Goal: Task Accomplishment & Management: Complete application form

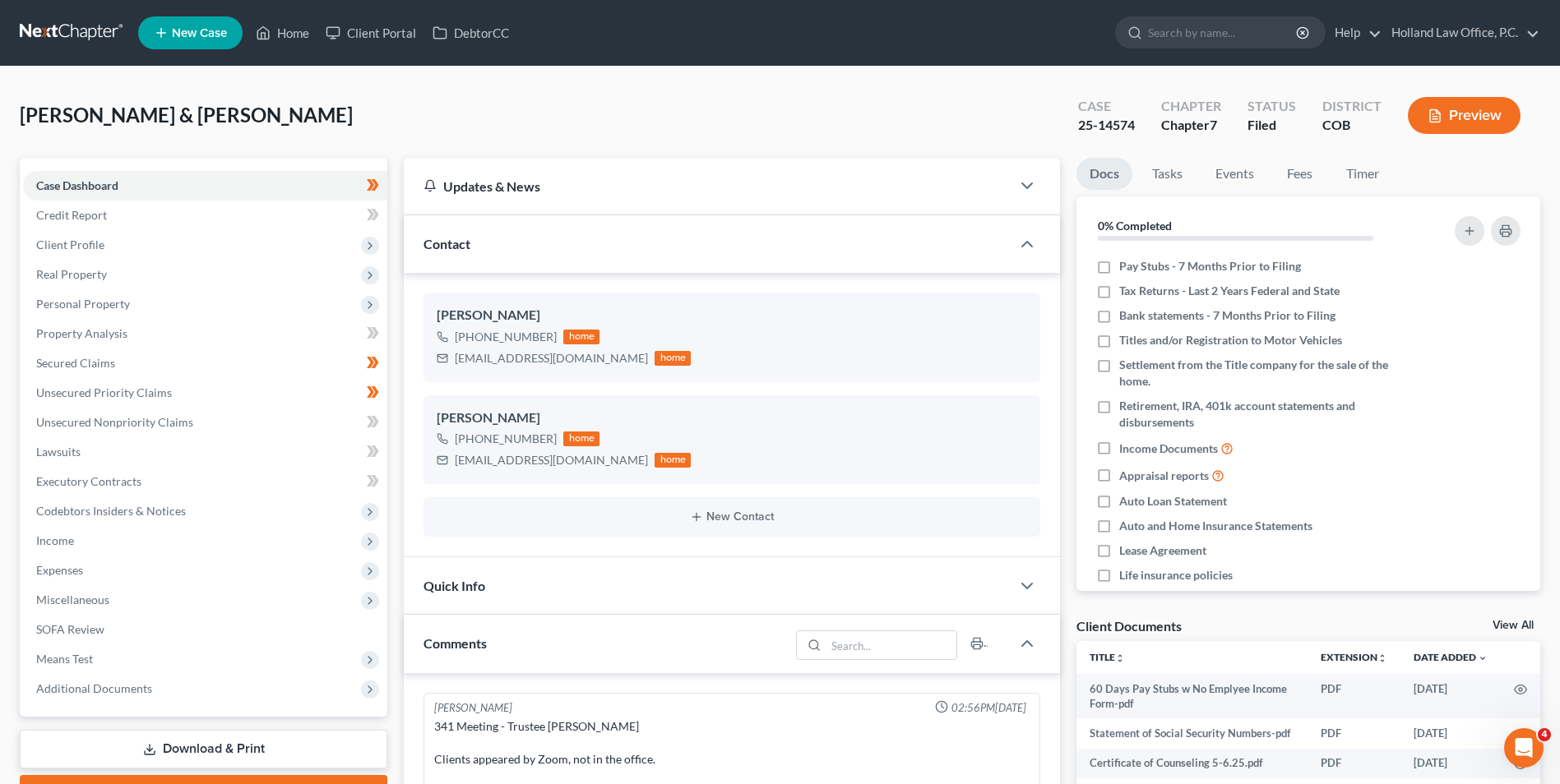
scroll to position [331, 0]
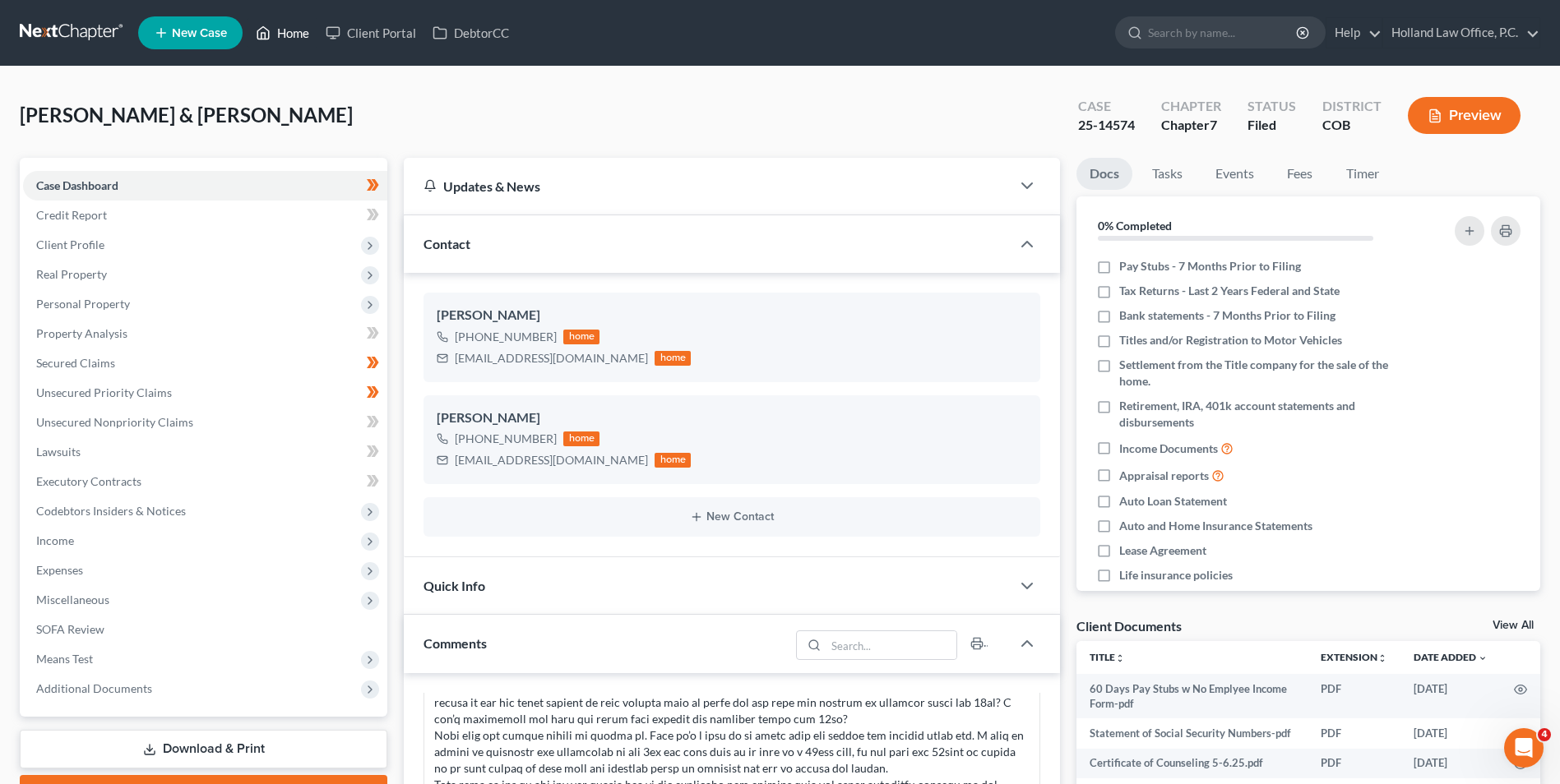
drag, startPoint x: 274, startPoint y: 21, endPoint x: 674, endPoint y: 85, distance: 405.1
click at [274, 21] on link "Home" at bounding box center [282, 33] width 70 height 30
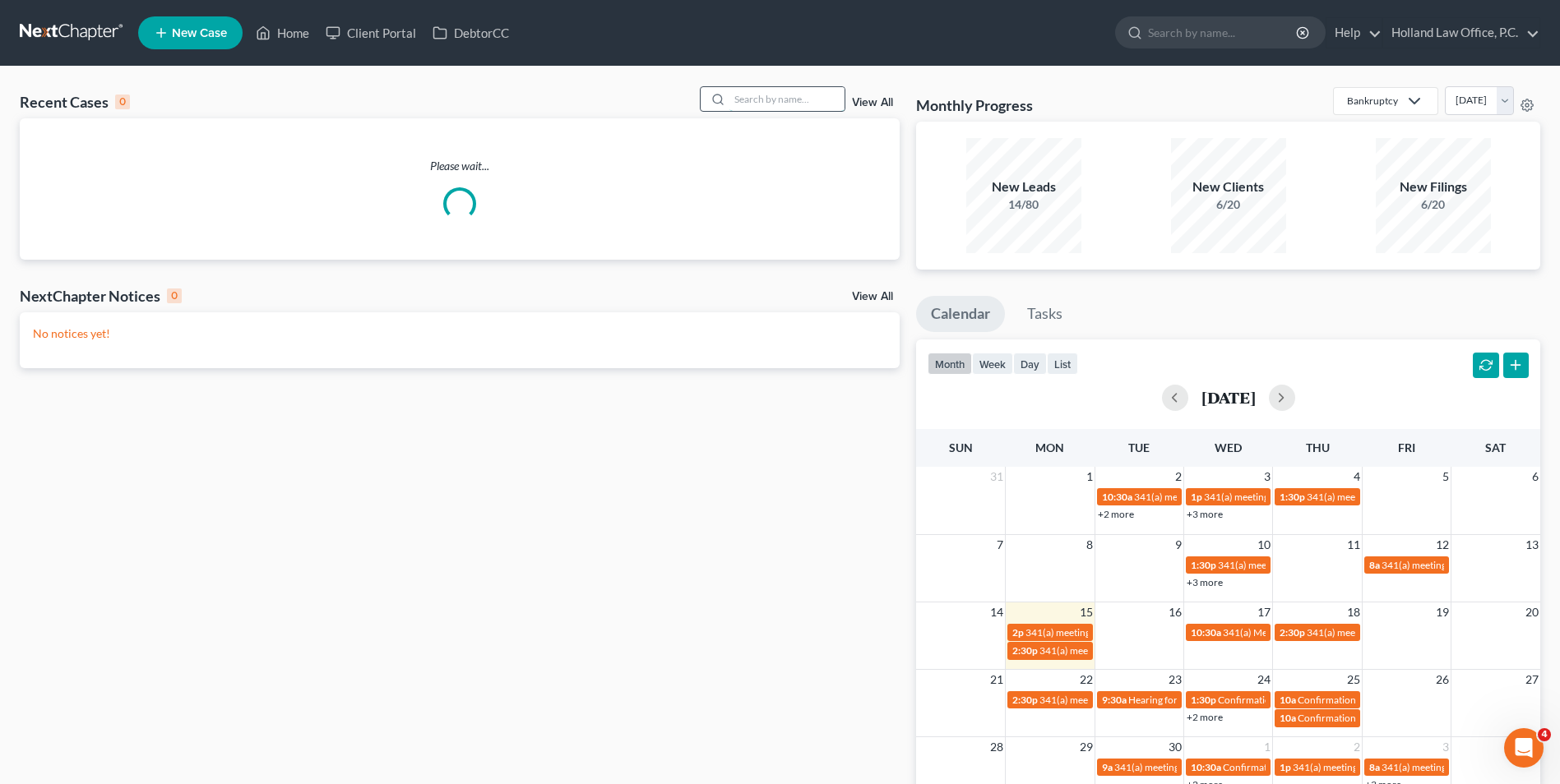
click at [759, 98] on input "search" at bounding box center [786, 99] width 115 height 24
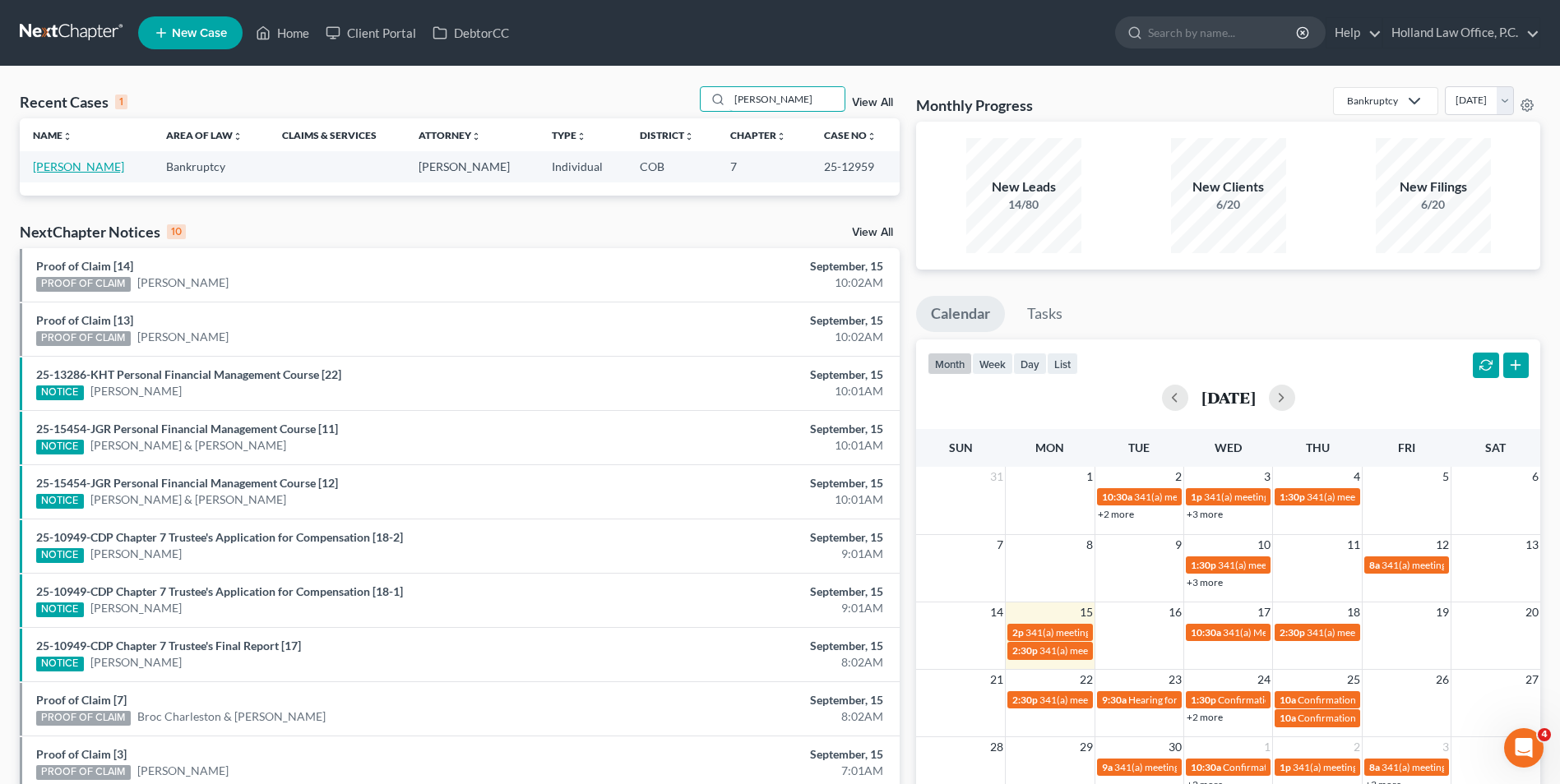
type input "[PERSON_NAME]"
click at [66, 171] on link "[PERSON_NAME]" at bounding box center [79, 166] width 92 height 14
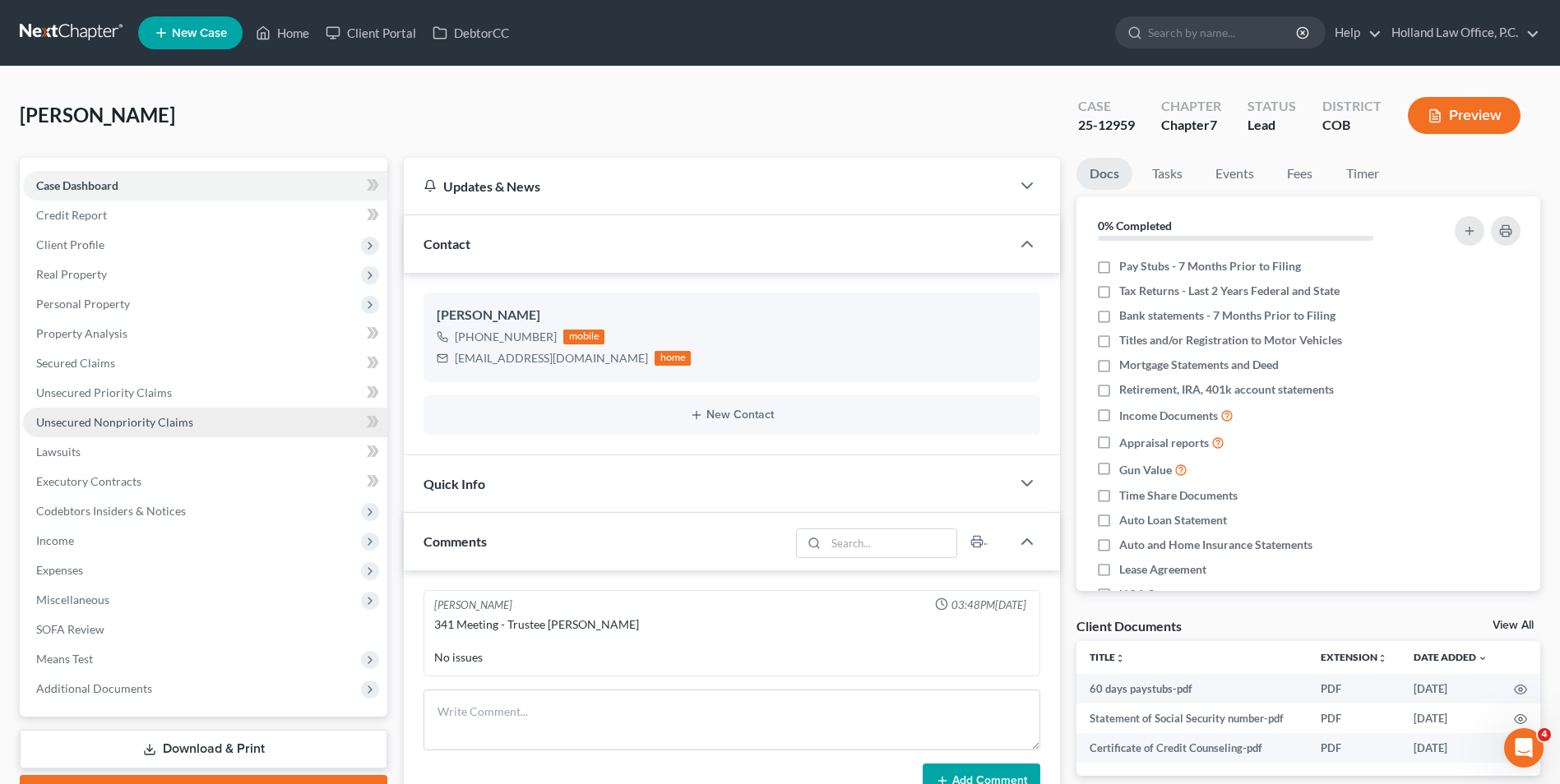
click at [209, 422] on link "Unsecured Nonpriority Claims" at bounding box center [204, 422] width 364 height 30
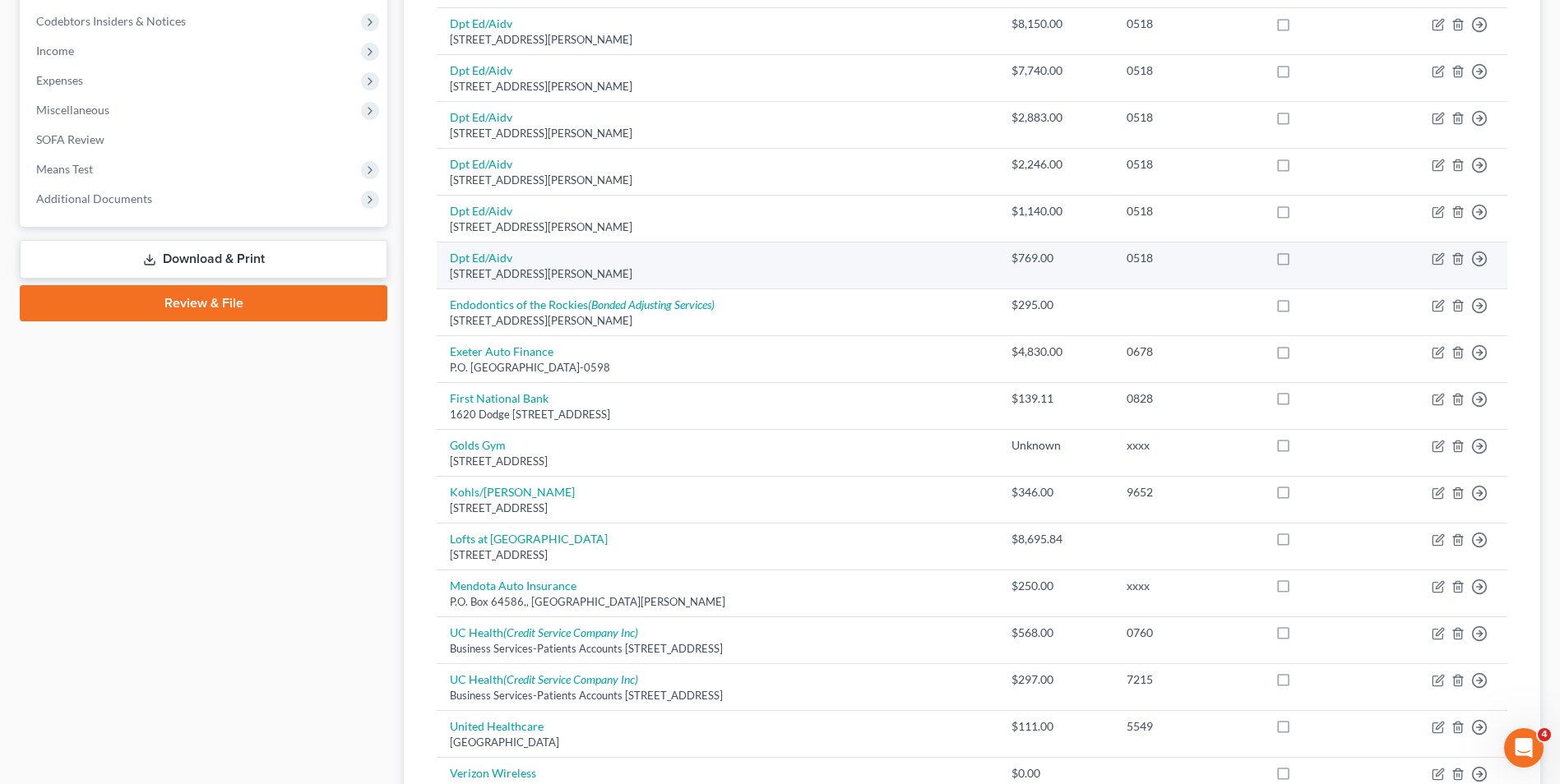
scroll to position [657, 0]
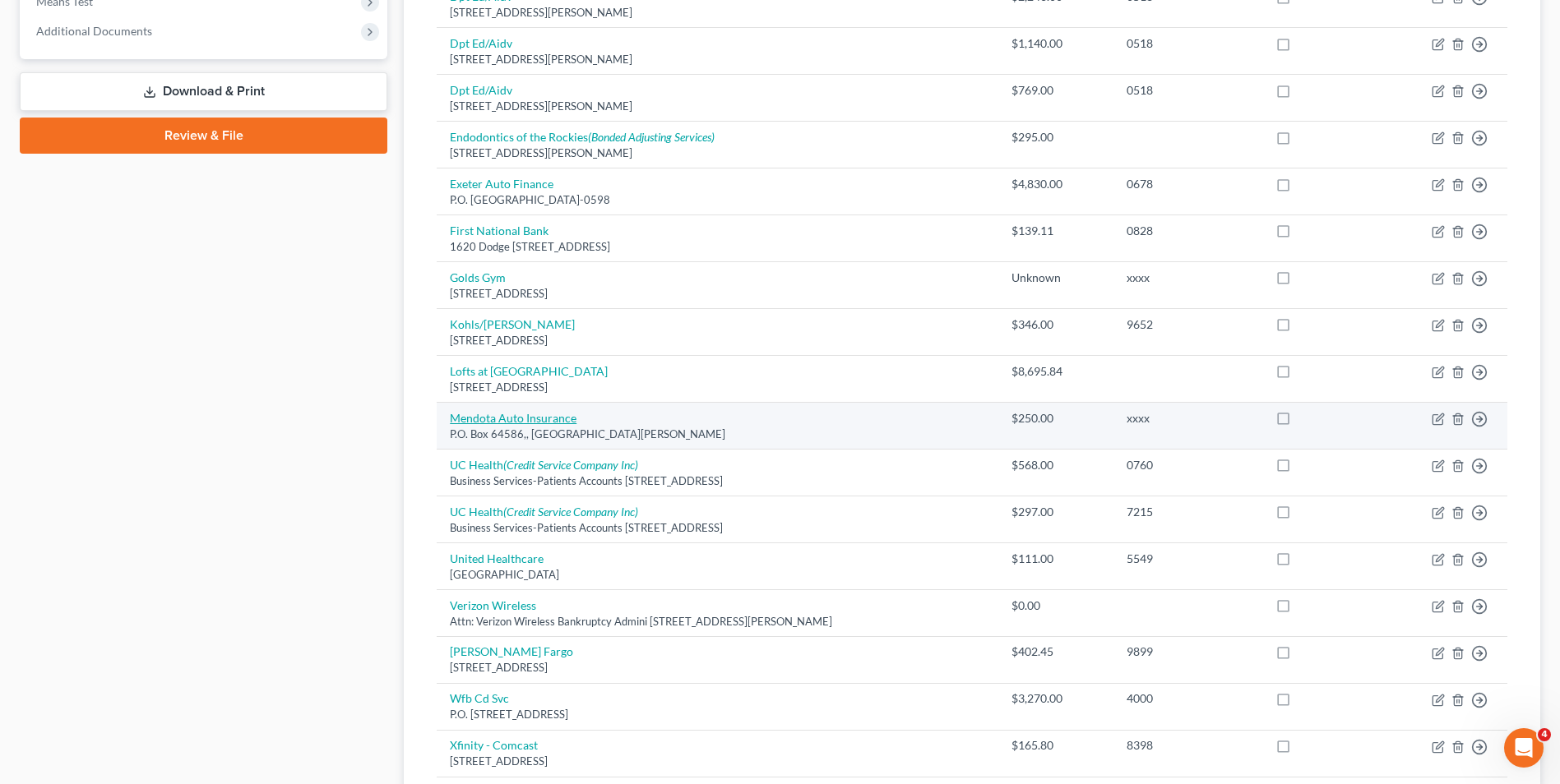
click at [556, 418] on link "Mendota Auto Insurance" at bounding box center [512, 417] width 127 height 14
select select "24"
select select "14"
select select "0"
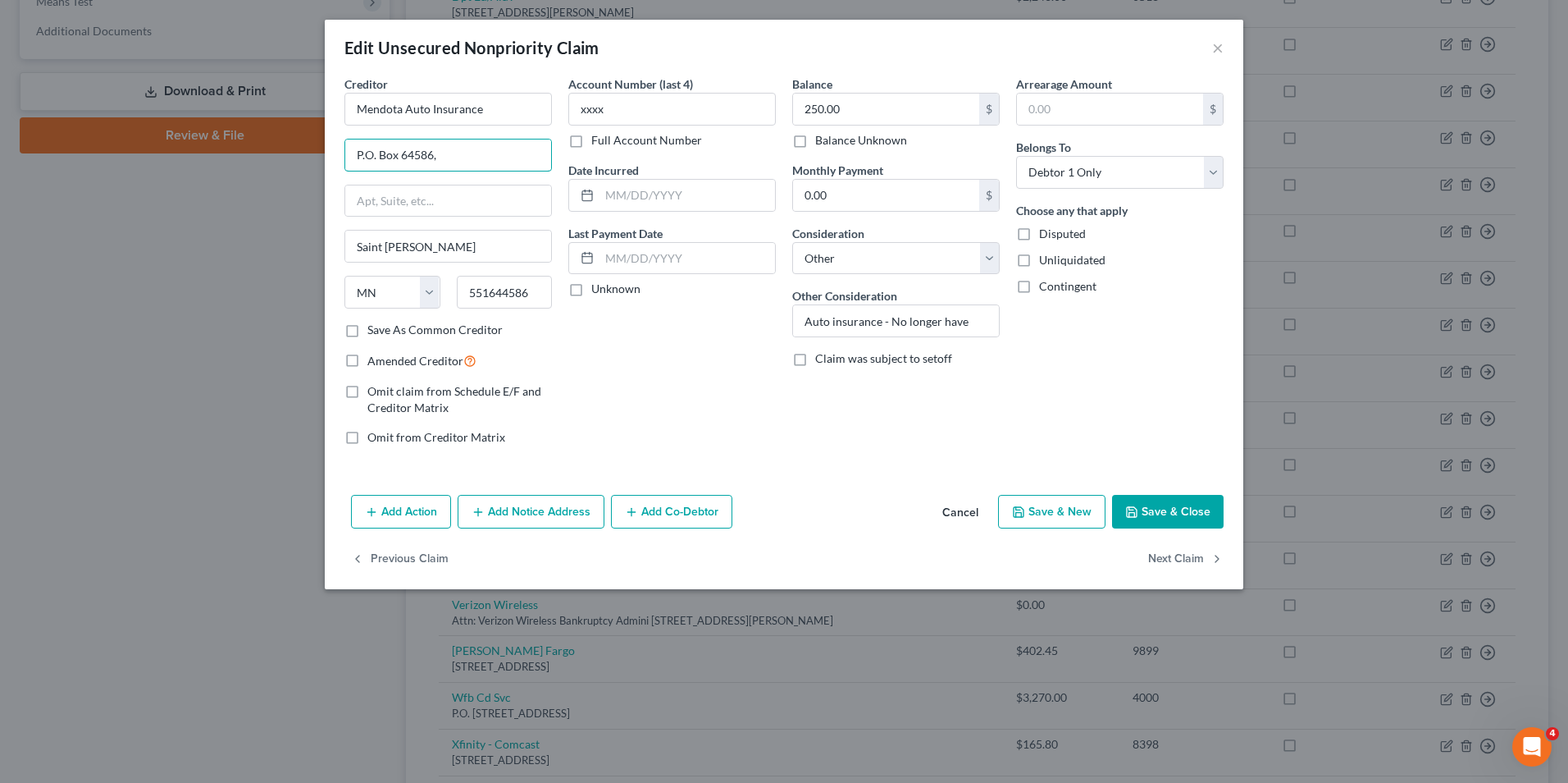
drag, startPoint x: 373, startPoint y: 156, endPoint x: 128, endPoint y: 150, distance: 245.1
click at [126, 150] on div "Edit Unsecured Nonpriority Claim × Creditor * Mendota Auto Insurance P.O. [GEOG…" at bounding box center [784, 391] width 1568 height 783
type input "[STREET_ADDRESS]"
click at [406, 206] on input "text" at bounding box center [447, 200] width 206 height 31
type input "Suite 214"
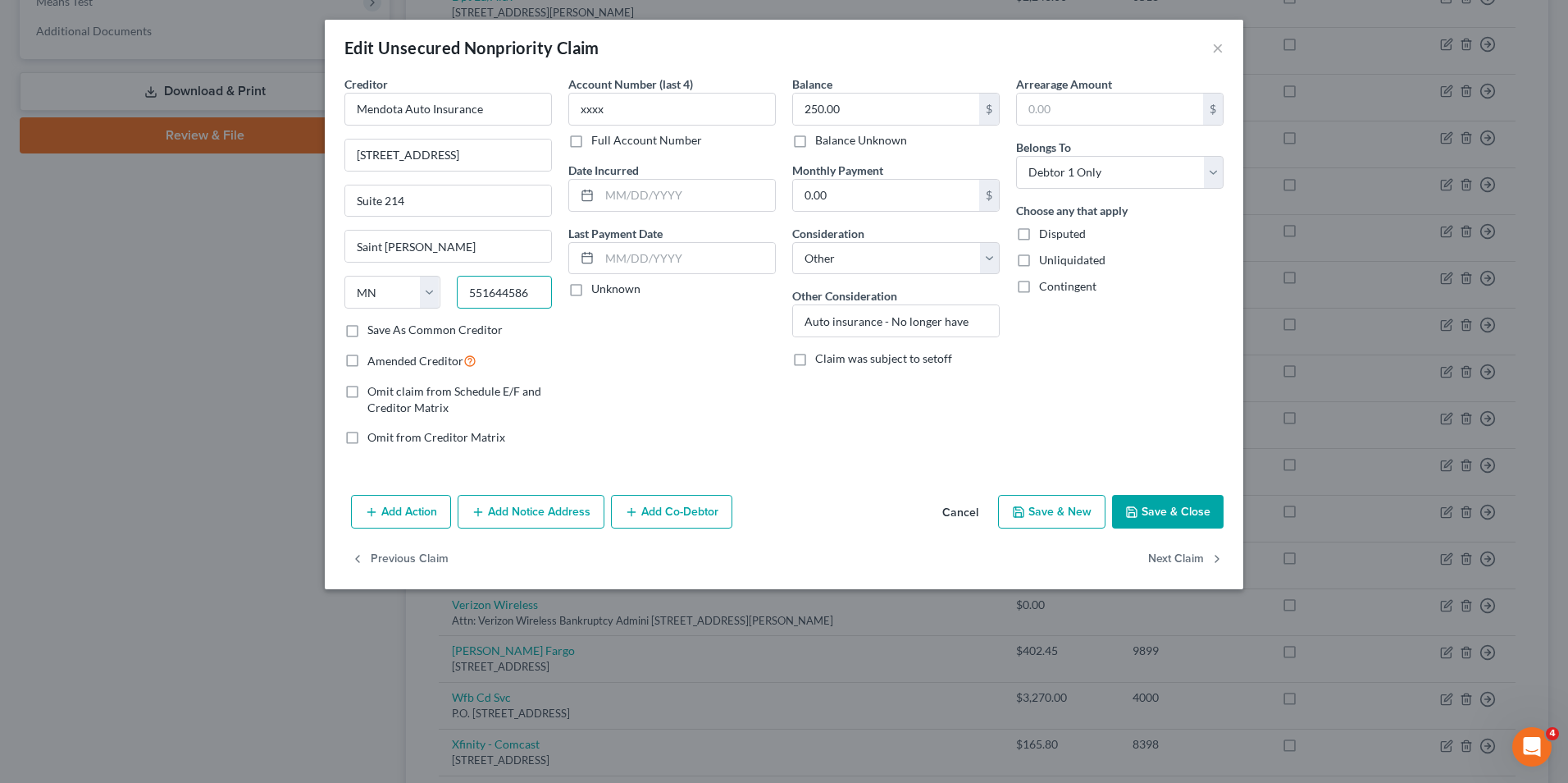
drag, startPoint x: 537, startPoint y: 297, endPoint x: 299, endPoint y: 284, distance: 238.4
click at [302, 286] on div "Edit Unsecured Nonpriority Claim × Creditor * Mendota Auto Insurance [STREET_AD…" at bounding box center [784, 391] width 1568 height 783
type input "37211"
click at [575, 333] on div "Account Number (last 4) xxxx Full Account Number Date Incurred Last Payment Dat…" at bounding box center [671, 267] width 224 height 383
type input "[GEOGRAPHIC_DATA]"
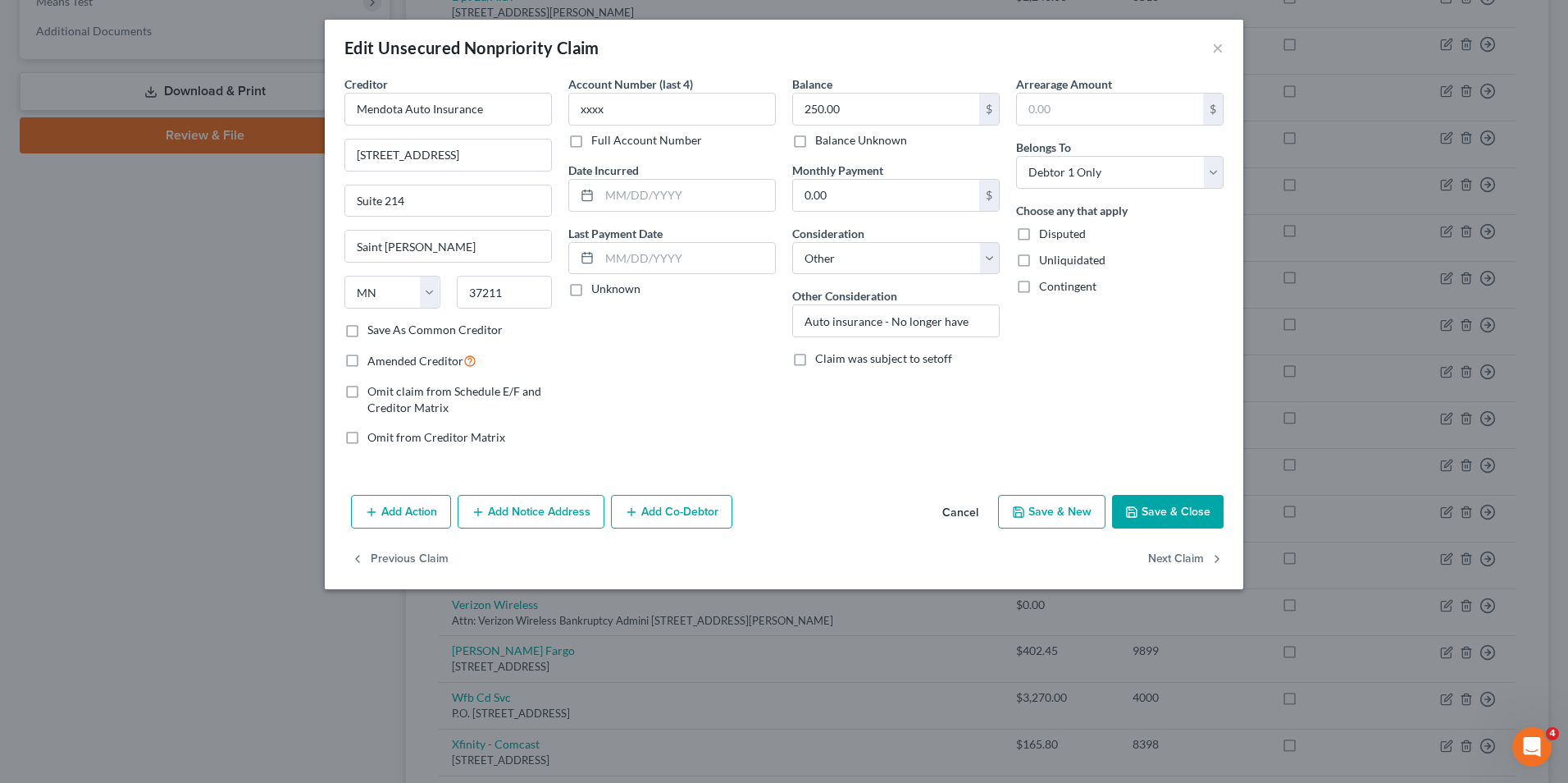
select select "44"
click at [1155, 520] on button "Save & Close" at bounding box center [1168, 511] width 111 height 35
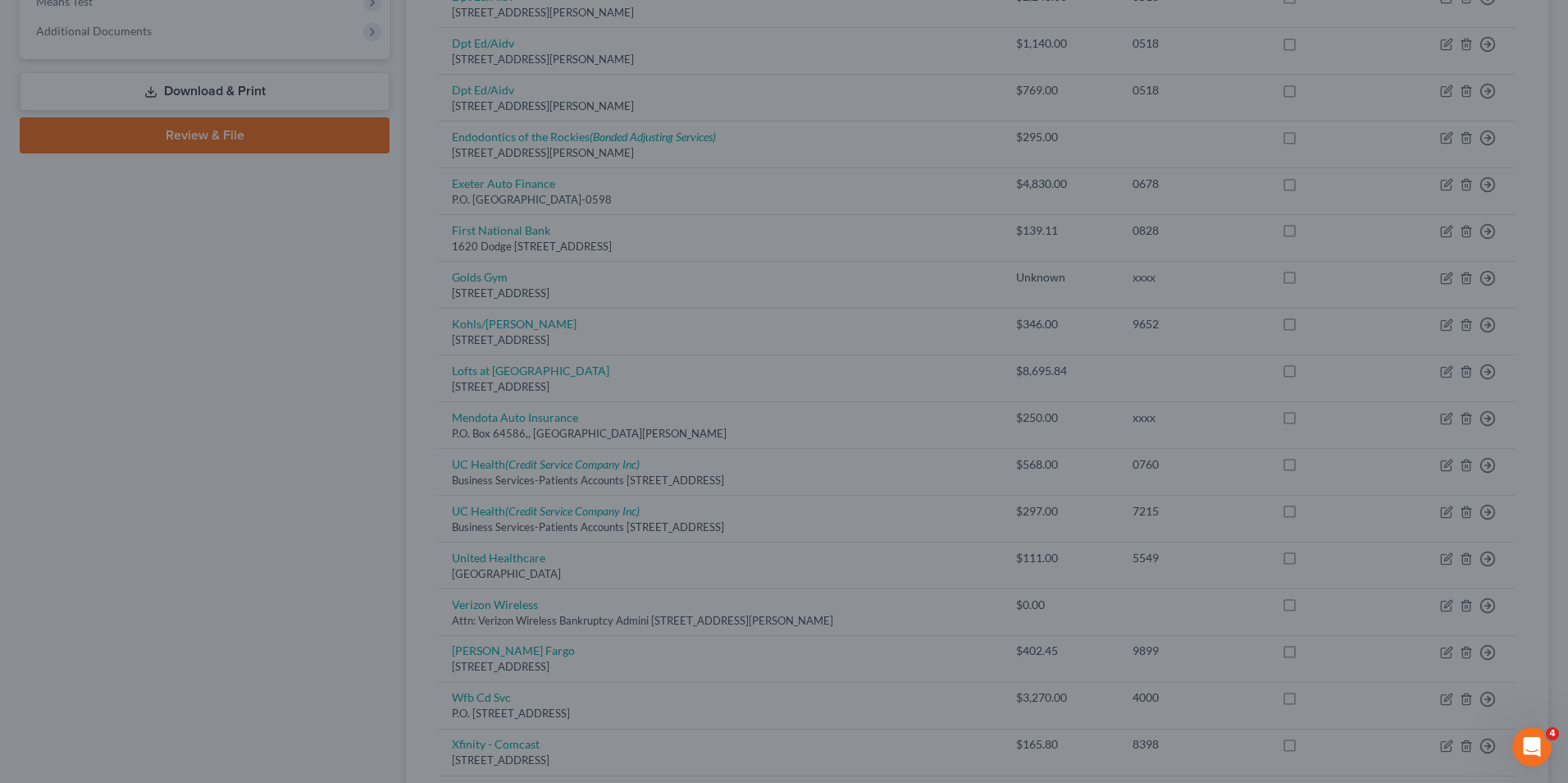
type input "0"
